Goal: Information Seeking & Learning: Learn about a topic

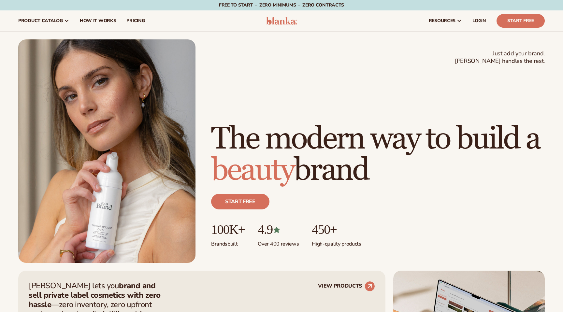
scroll to position [2581, 0]
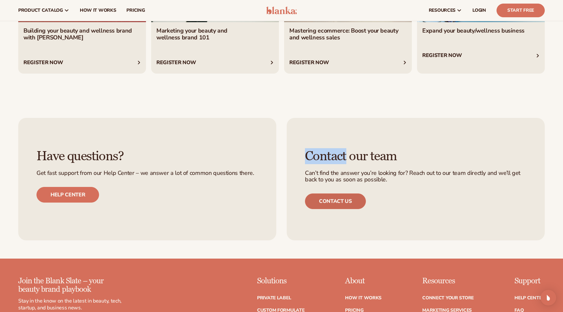
click at [341, 198] on link "Contact us" at bounding box center [335, 201] width 61 height 16
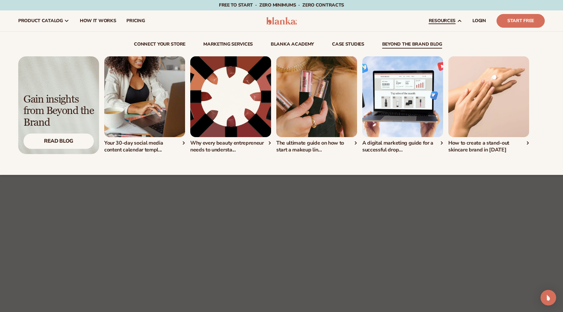
click at [446, 15] on link "resources" at bounding box center [445, 20] width 44 height 21
click at [437, 23] on span "resources" at bounding box center [442, 20] width 27 height 5
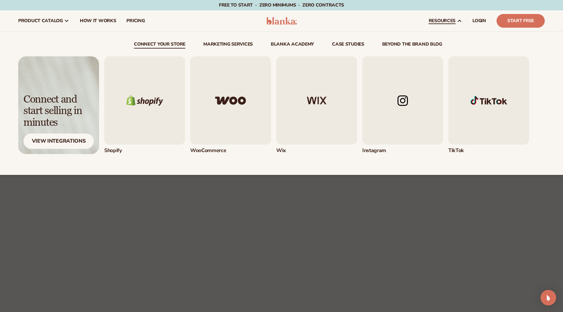
click at [439, 21] on span "resources" at bounding box center [442, 20] width 27 height 5
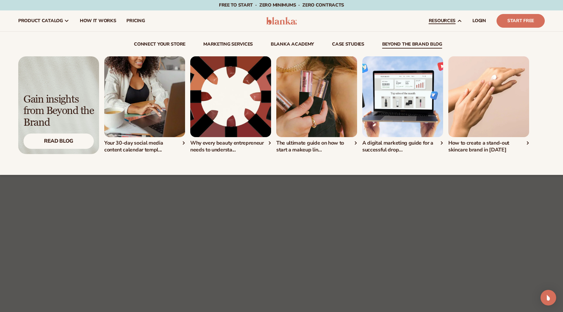
click at [76, 124] on div "Gain insights from Beyond the Brand" at bounding box center [58, 111] width 70 height 35
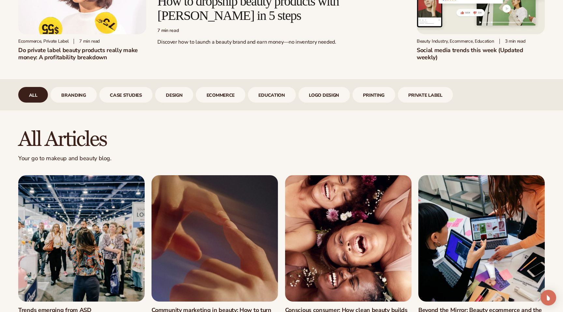
scroll to position [253, 0]
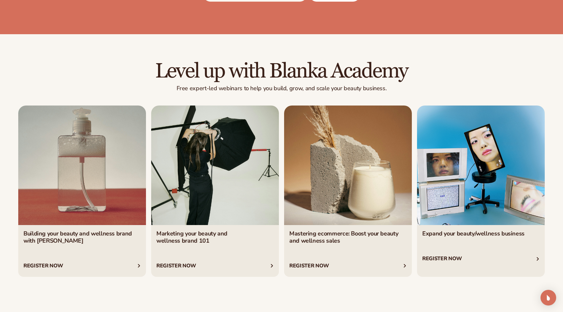
scroll to position [1741, 0]
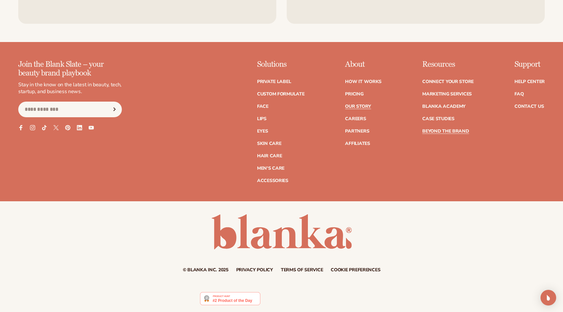
click at [363, 104] on link "Our Story" at bounding box center [358, 106] width 26 height 5
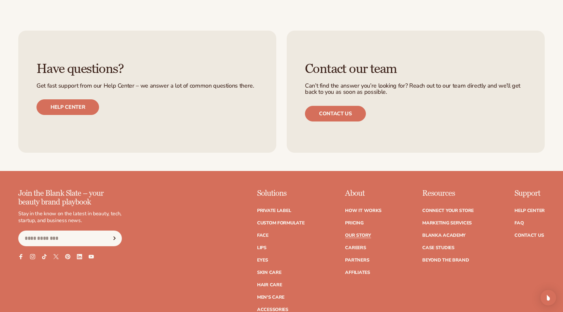
scroll to position [1809, 0]
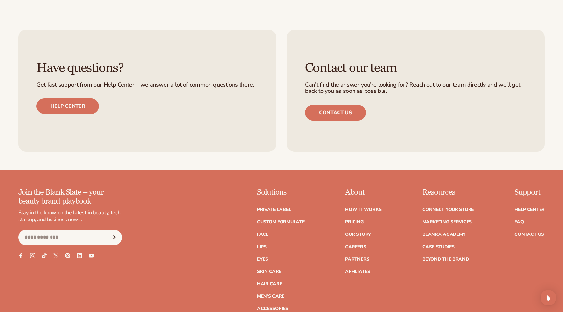
click at [360, 232] on link "Our Story" at bounding box center [358, 234] width 26 height 5
